Goal: Find specific page/section: Find specific page/section

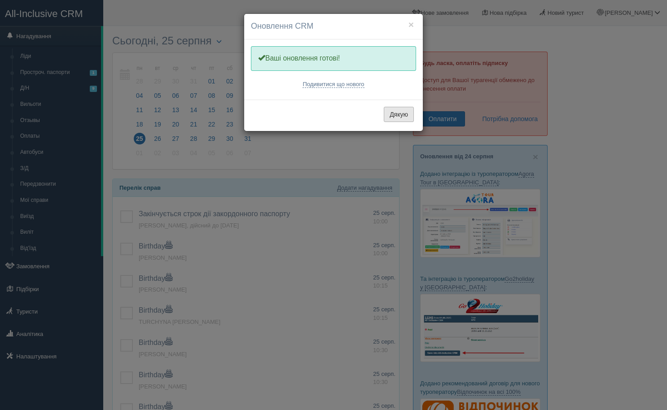
click at [395, 111] on button "Дякую" at bounding box center [399, 114] width 30 height 15
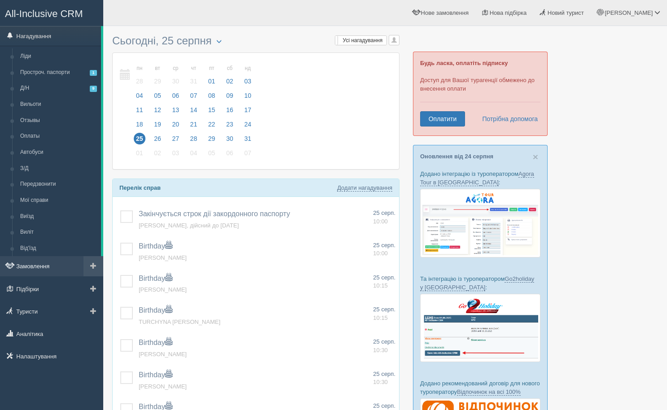
click at [21, 259] on link "Замовлення" at bounding box center [51, 266] width 103 height 20
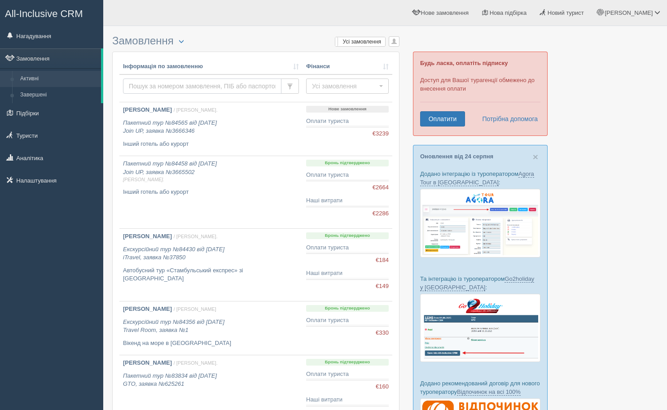
paste input "[PHONE_NUMBER]"
type input "[PHONE_NUMBER]"
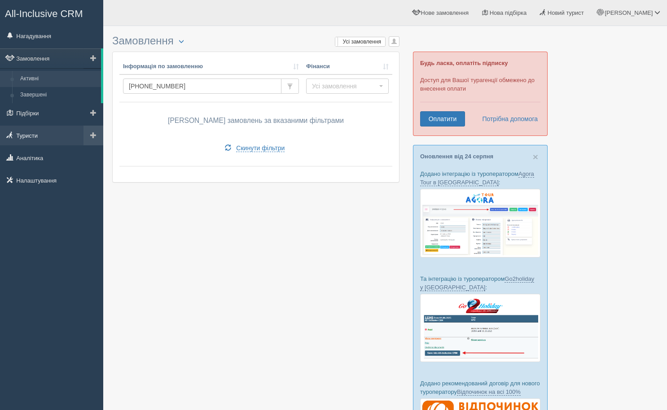
click at [34, 138] on link "Туристи" at bounding box center [51, 136] width 103 height 20
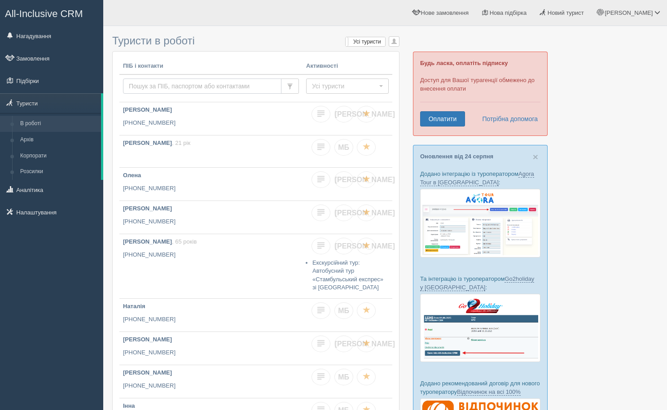
paste input "[PHONE_NUMBER]"
type input "[PHONE_NUMBER]"
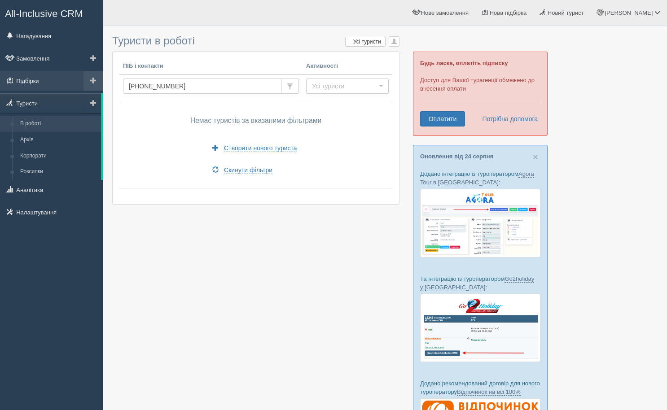
click at [39, 80] on link "Підбірки" at bounding box center [51, 81] width 103 height 20
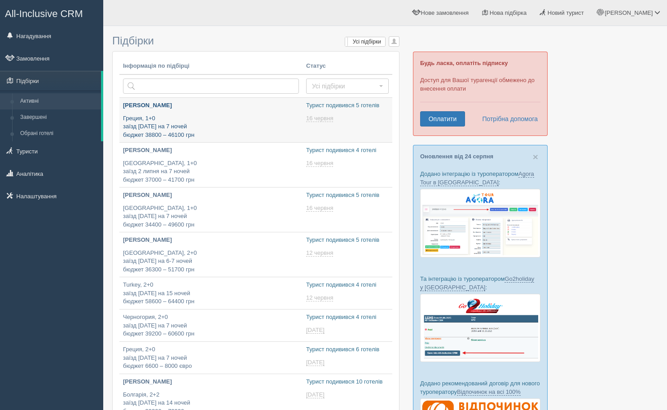
type input "2025-08-25 16:25"
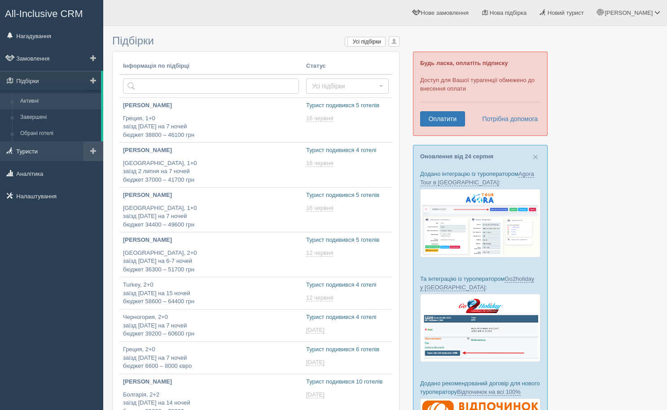
click at [26, 150] on link "Туристи" at bounding box center [51, 151] width 103 height 20
